Goal: Use online tool/utility: Utilize a website feature to perform a specific function

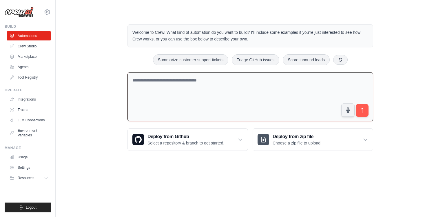
click at [175, 87] on textarea at bounding box center [249, 96] width 245 height 49
type textarea "**********"
click at [359, 111] on icon "submit" at bounding box center [362, 111] width 6 height 6
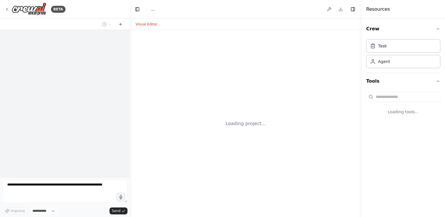
select select "****"
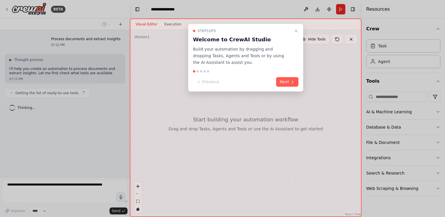
click at [288, 82] on button "Next" at bounding box center [287, 82] width 22 height 10
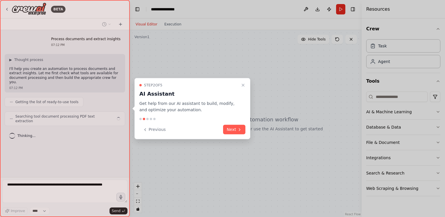
click at [233, 129] on button "Next" at bounding box center [234, 130] width 22 height 10
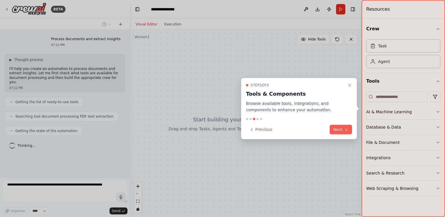
click at [341, 131] on button "Next" at bounding box center [340, 130] width 22 height 10
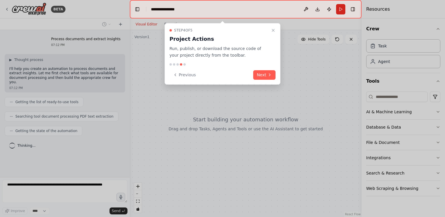
click at [268, 74] on icon at bounding box center [269, 75] width 5 height 5
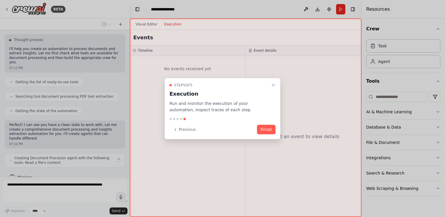
scroll to position [25, 0]
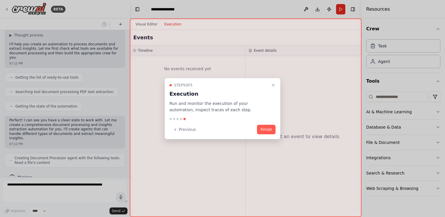
click at [266, 131] on button "Finish" at bounding box center [266, 130] width 19 height 10
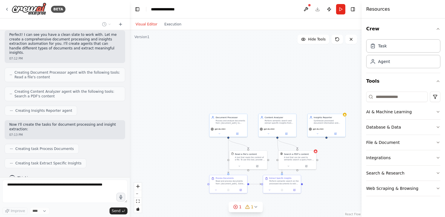
scroll to position [125, 0]
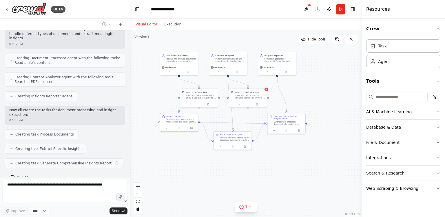
drag, startPoint x: 269, startPoint y: 98, endPoint x: 220, endPoint y: 36, distance: 79.1
click at [220, 36] on div ".deletable-edge-delete-btn { width: 20px; height: 20px; border: 0px solid #ffff…" at bounding box center [246, 123] width 232 height 187
click at [274, 185] on div ".deletable-edge-delete-btn { width: 20px; height: 20px; border: 0px solid #ffff…" at bounding box center [246, 123] width 232 height 187
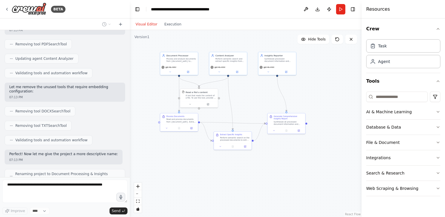
scroll to position [473, 0]
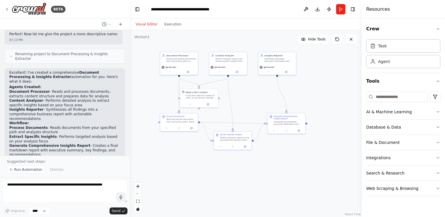
click at [189, 65] on div "gpt-4o-mini" at bounding box center [179, 70] width 38 height 11
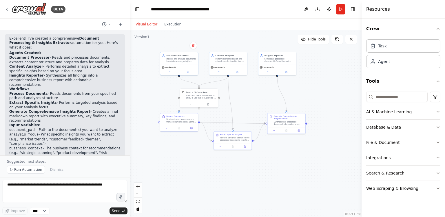
scroll to position [627, 0]
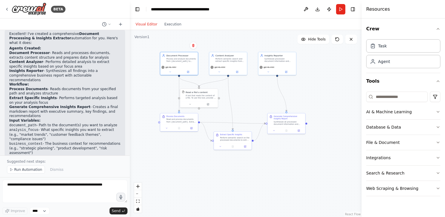
click at [438, 112] on icon "button" at bounding box center [437, 111] width 2 height 1
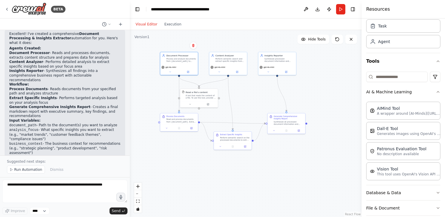
scroll to position [46, 0]
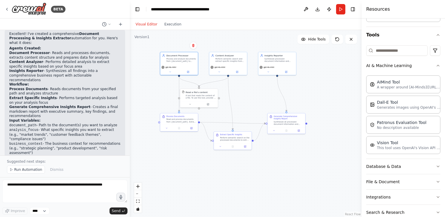
click at [436, 65] on icon "button" at bounding box center [437, 65] width 2 height 1
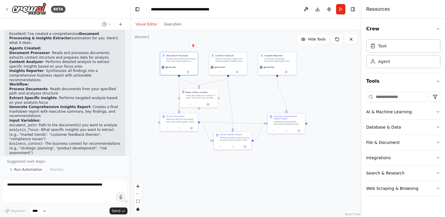
click at [438, 141] on icon "button" at bounding box center [437, 142] width 5 height 5
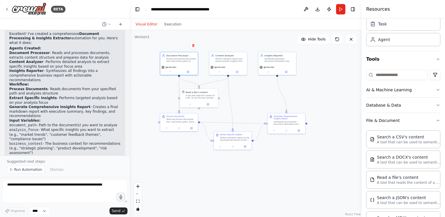
scroll to position [10, 0]
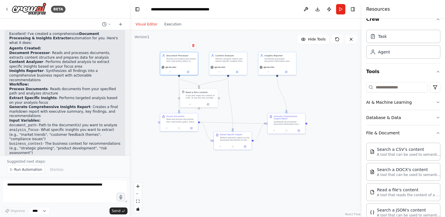
click at [434, 129] on button "File & Document" at bounding box center [403, 133] width 74 height 15
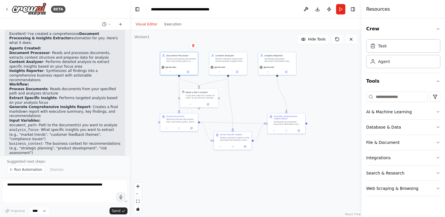
click at [438, 125] on icon "button" at bounding box center [437, 127] width 5 height 5
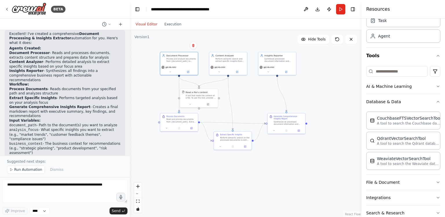
scroll to position [53, 0]
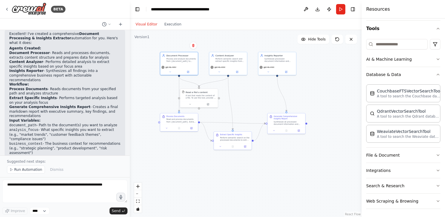
click at [431, 76] on button "Database & Data" at bounding box center [403, 74] width 74 height 15
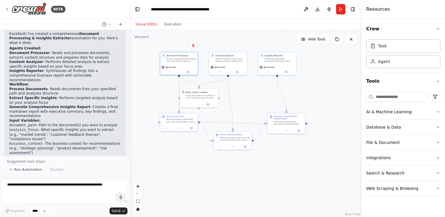
click at [437, 157] on icon "button" at bounding box center [437, 158] width 5 height 5
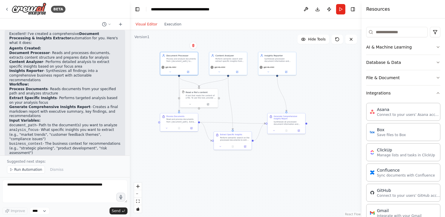
scroll to position [20, 0]
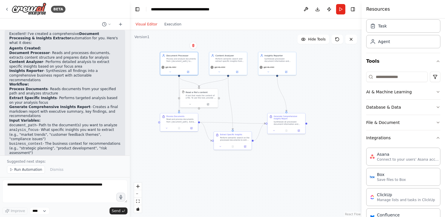
click at [435, 139] on icon "button" at bounding box center [437, 138] width 5 height 5
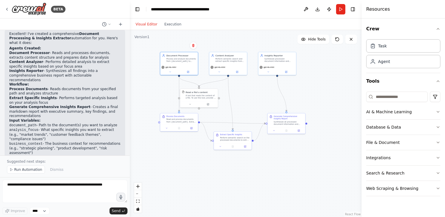
click at [436, 156] on icon "button" at bounding box center [437, 158] width 5 height 5
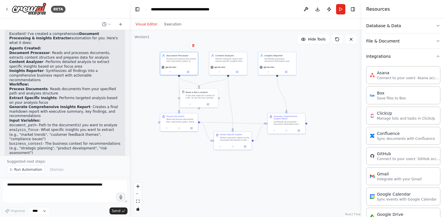
scroll to position [80, 0]
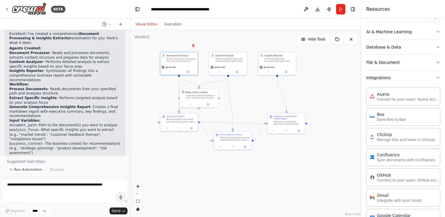
click at [435, 77] on icon "button" at bounding box center [437, 78] width 5 height 5
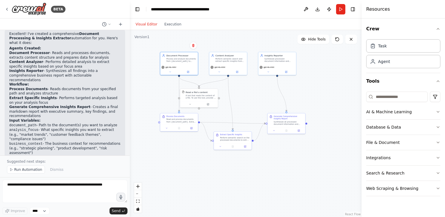
click at [438, 173] on icon "button" at bounding box center [437, 173] width 5 height 5
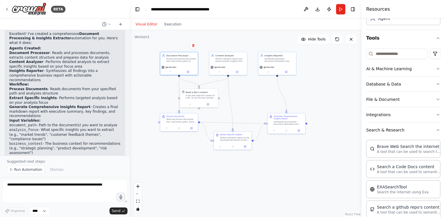
scroll to position [40, 0]
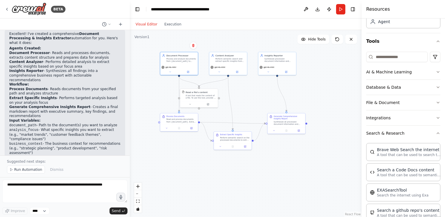
click at [432, 135] on button "Search & Research" at bounding box center [403, 133] width 74 height 15
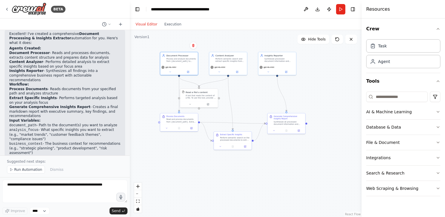
scroll to position [0, 0]
click at [436, 187] on icon "button" at bounding box center [437, 188] width 5 height 5
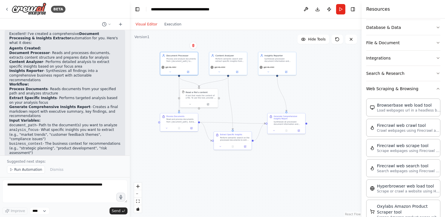
scroll to position [89, 0]
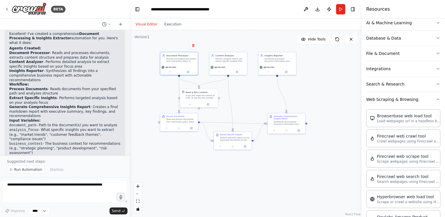
click at [435, 98] on icon "button" at bounding box center [437, 99] width 5 height 5
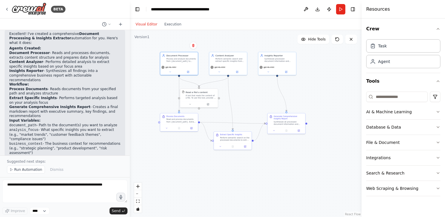
click at [341, 10] on button "Run" at bounding box center [340, 9] width 9 height 10
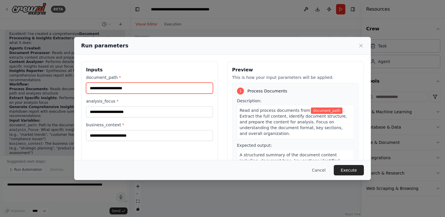
click at [129, 90] on input "document_path *" at bounding box center [149, 88] width 127 height 11
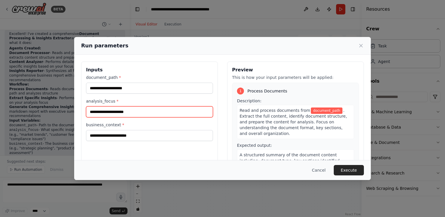
click at [122, 112] on input "analysis_focus *" at bounding box center [149, 112] width 127 height 11
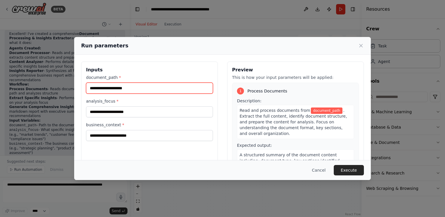
click at [122, 87] on input "document_path *" at bounding box center [149, 88] width 127 height 11
click at [315, 110] on span "document_path" at bounding box center [327, 111] width 32 height 6
click at [135, 88] on input "document_path *" at bounding box center [149, 88] width 127 height 11
type input "*"
paste input "**********"
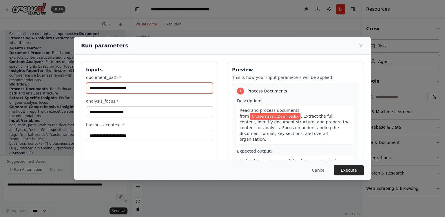
click at [154, 90] on input "**********" at bounding box center [149, 88] width 127 height 11
paste input "**********"
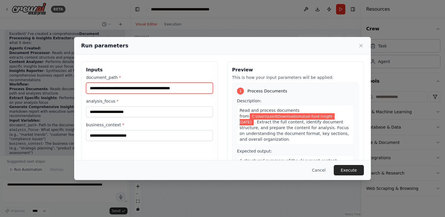
type input "**********"
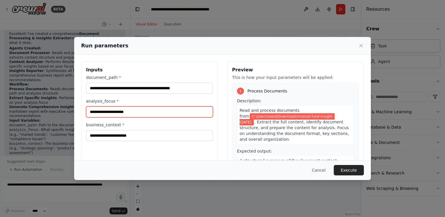
click at [114, 113] on input "analysis_focus *" at bounding box center [149, 112] width 127 height 11
type input "**********"
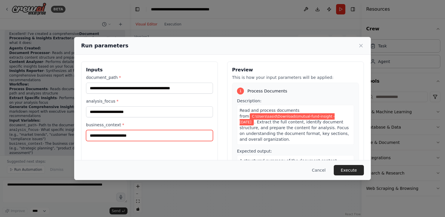
click at [118, 133] on input "business_context *" at bounding box center [149, 135] width 127 height 11
type input "**********"
click at [352, 170] on button "Execute" at bounding box center [348, 170] width 30 height 10
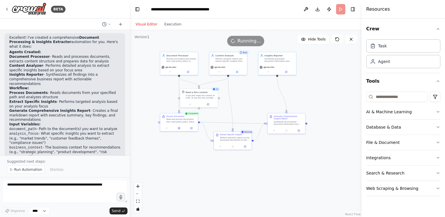
scroll to position [627, 0]
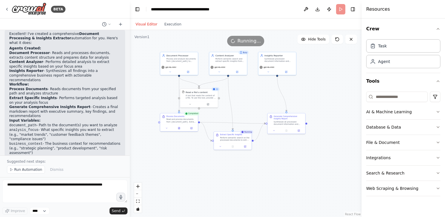
click at [24, 128] on code "analysis_focus" at bounding box center [23, 130] width 29 height 4
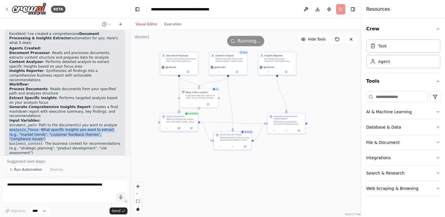
click at [24, 128] on code "analysis_focus" at bounding box center [23, 130] width 29 height 4
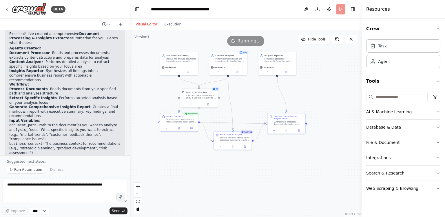
click at [23, 142] on code "business_context" at bounding box center [25, 144] width 33 height 4
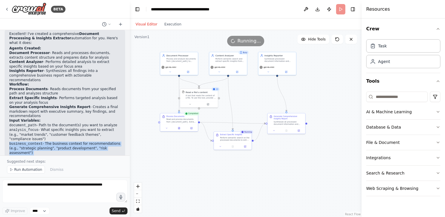
click at [23, 142] on code "business_context" at bounding box center [25, 144] width 33 height 4
click at [65, 142] on li "business_context - The business context for recommendations (e.g., "strategic p…" at bounding box center [64, 149] width 111 height 14
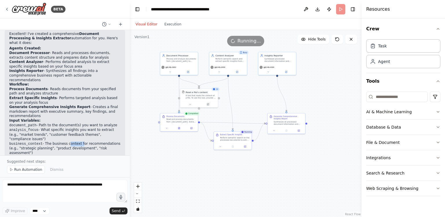
click at [65, 142] on li "business_context - The business context for recommendations (e.g., "strategic p…" at bounding box center [64, 149] width 111 height 14
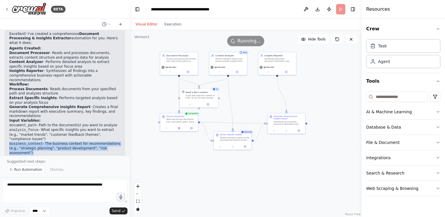
click at [65, 142] on li "business_context - The business context for recommendations (e.g., "strategic p…" at bounding box center [64, 149] width 111 height 14
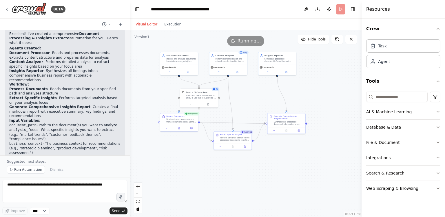
click at [61, 128] on li "analysis_focus - What specific insights you want to extract (e.g., "market tren…" at bounding box center [64, 135] width 111 height 14
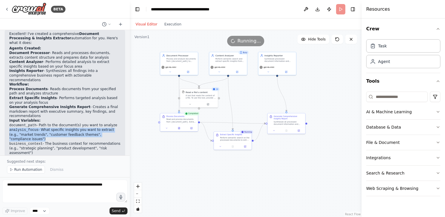
click at [61, 128] on li "analysis_focus - What specific insights you want to extract (e.g., "market tren…" at bounding box center [64, 135] width 111 height 14
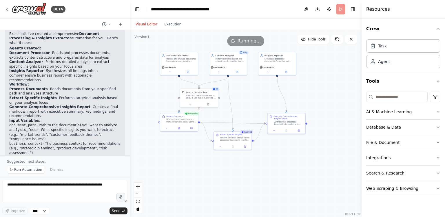
click at [53, 123] on li "document_path - Path to the document(s) you want to analyze" at bounding box center [64, 125] width 111 height 5
click at [52, 128] on li "analysis_focus - What specific insights you want to extract (e.g., "market tren…" at bounding box center [64, 135] width 111 height 14
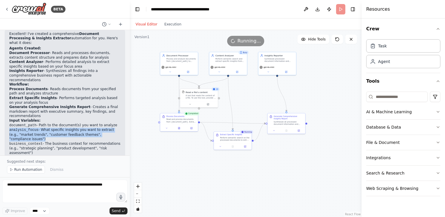
click at [52, 128] on li "analysis_focus - What specific insights you want to extract (e.g., "market tren…" at bounding box center [64, 135] width 111 height 14
click at [50, 128] on li "analysis_focus - What specific insights you want to extract (e.g., "market tren…" at bounding box center [64, 135] width 111 height 14
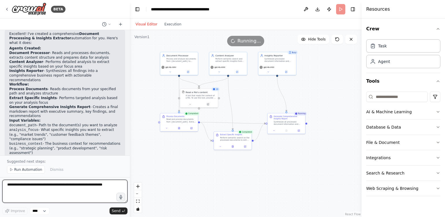
click at [33, 185] on textarea at bounding box center [64, 191] width 125 height 23
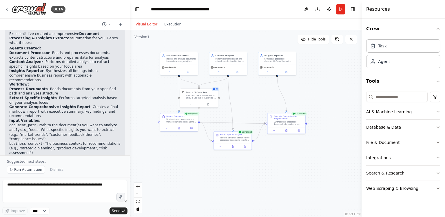
click at [287, 121] on div "Synthesize all processed document information and extracted insights to create …" at bounding box center [288, 123] width 30 height 5
click at [286, 130] on icon at bounding box center [286, 131] width 2 height 2
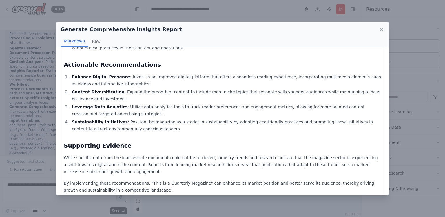
scroll to position [182, 0]
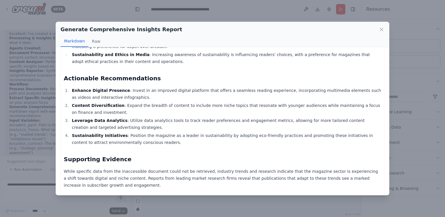
click at [209, 133] on div "Comprehensive Insights Report for This is a Quarterly Magazine Executive Summar…" at bounding box center [222, 59] width 317 height 372
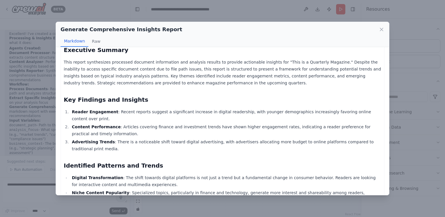
scroll to position [0, 0]
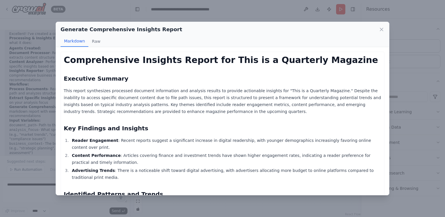
click at [382, 29] on icon at bounding box center [381, 29] width 3 height 3
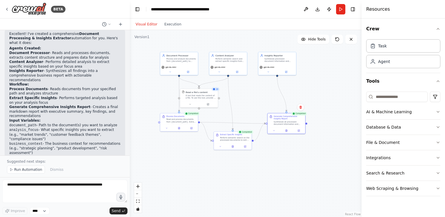
click at [180, 130] on div at bounding box center [179, 128] width 38 height 6
click at [178, 130] on div at bounding box center [179, 128] width 38 height 6
click at [179, 128] on icon at bounding box center [179, 128] width 1 height 0
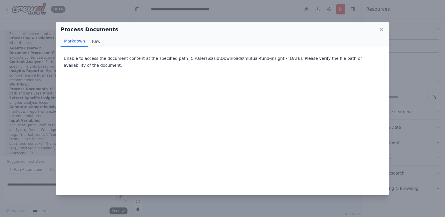
click at [94, 42] on button "Raw" at bounding box center [95, 41] width 15 height 11
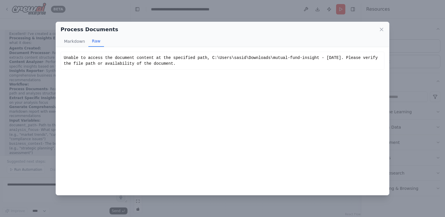
click at [382, 29] on icon at bounding box center [381, 30] width 6 height 6
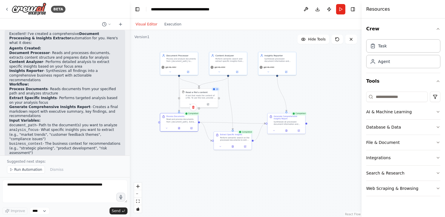
click at [181, 69] on div "gpt-4o-mini" at bounding box center [179, 70] width 38 height 11
click at [188, 71] on icon at bounding box center [188, 71] width 1 height 1
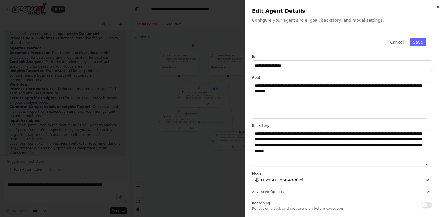
click at [394, 45] on button "Cancel" at bounding box center [396, 42] width 21 height 8
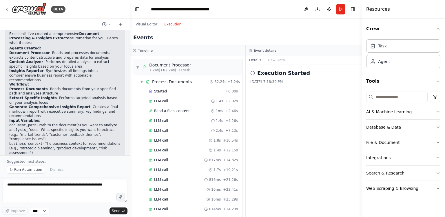
click at [168, 23] on button "Execution" at bounding box center [173, 24] width 24 height 7
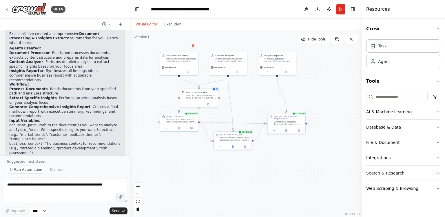
click at [146, 24] on button "Visual Editor" at bounding box center [146, 24] width 29 height 7
click at [302, 7] on button at bounding box center [305, 9] width 9 height 10
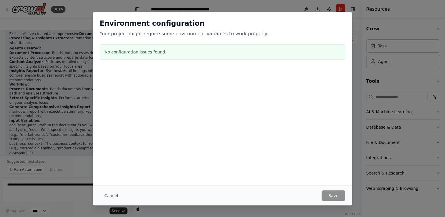
click at [108, 198] on button "Cancel" at bounding box center [111, 196] width 23 height 10
